Goal: Navigation & Orientation: Find specific page/section

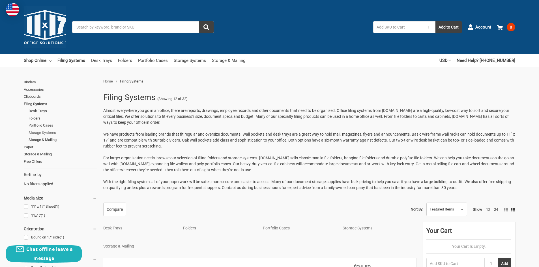
click at [43, 134] on link "Storage Systems" at bounding box center [63, 132] width 68 height 7
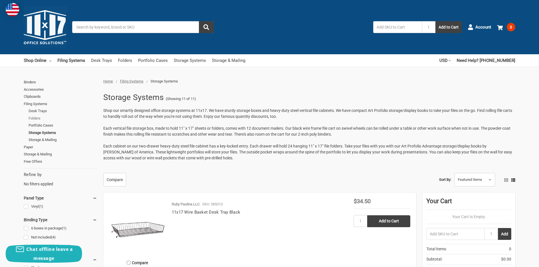
click at [37, 117] on link "Folders" at bounding box center [63, 118] width 68 height 7
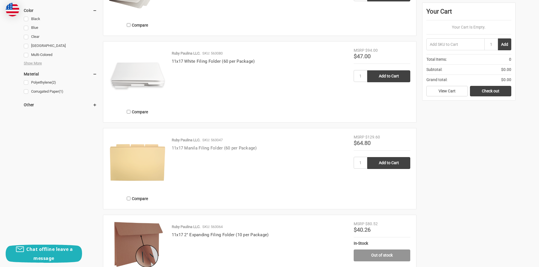
scroll to position [424, 0]
click at [214, 145] on link "11x17 Manila Filing Folder (60 per Package)" at bounding box center [214, 147] width 85 height 5
